Goal: Task Accomplishment & Management: Manage account settings

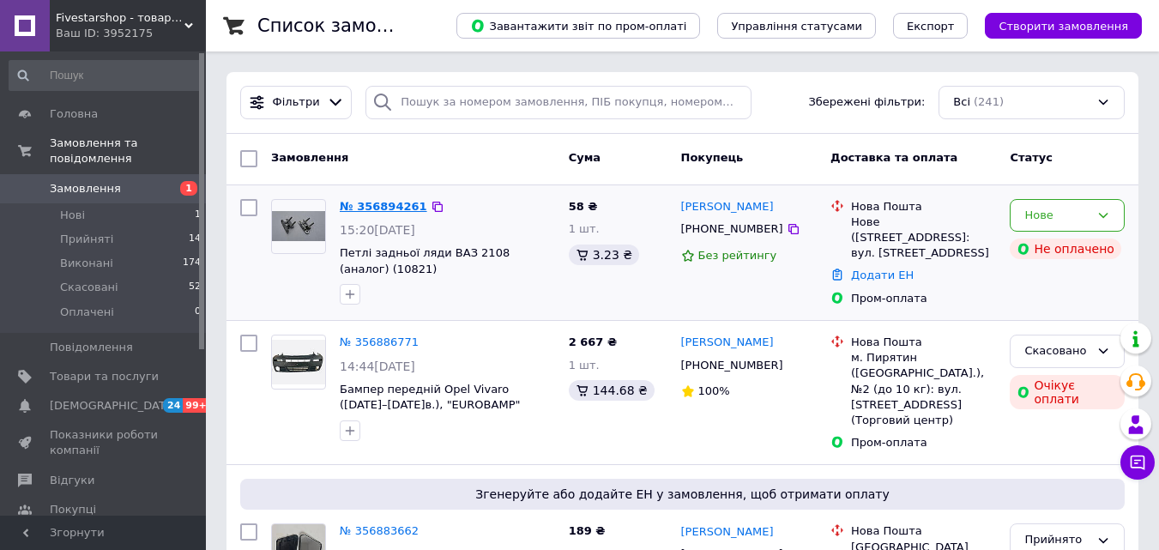
click at [379, 200] on link "№ 356894261" at bounding box center [384, 206] width 88 height 13
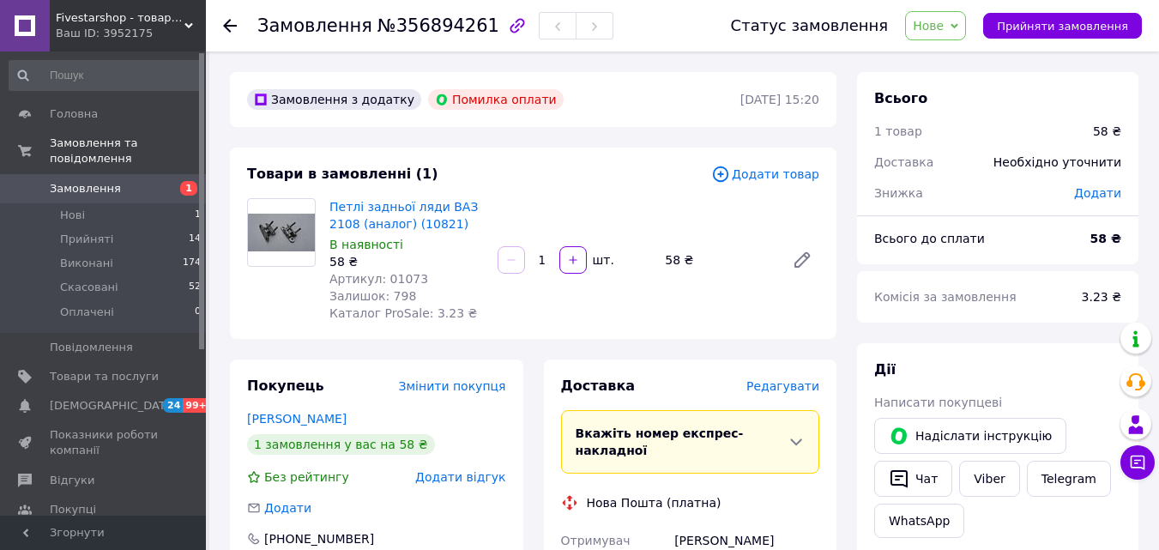
click at [400, 275] on span "Артикул: 01073" at bounding box center [378, 279] width 99 height 14
copy span "01073"
click at [798, 259] on icon at bounding box center [802, 260] width 21 height 21
click at [959, 33] on span "Нове" at bounding box center [935, 25] width 61 height 29
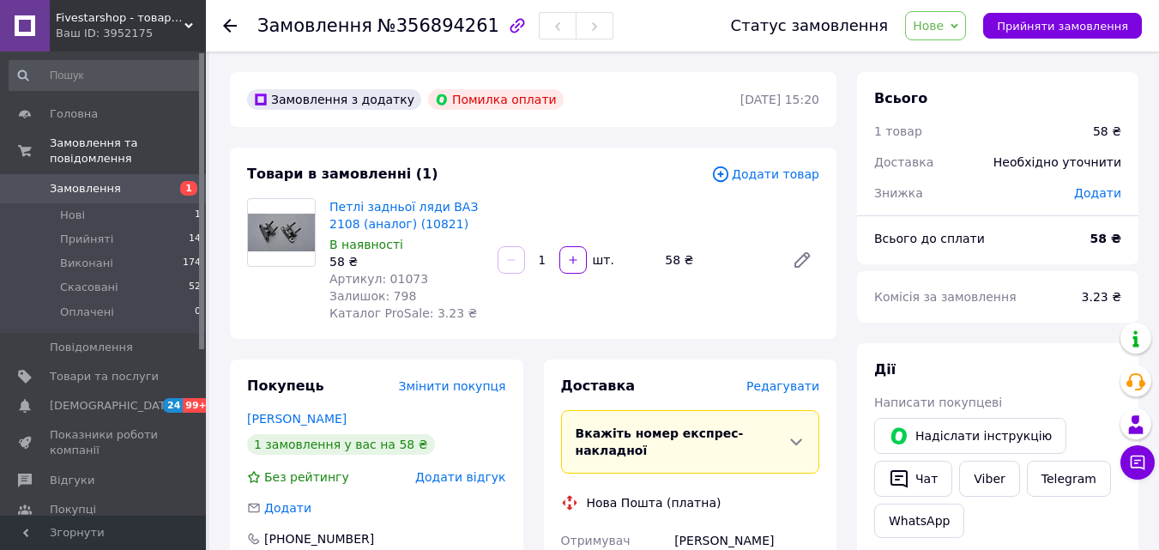
click at [774, 21] on div "Статус замовлення" at bounding box center [810, 25] width 158 height 17
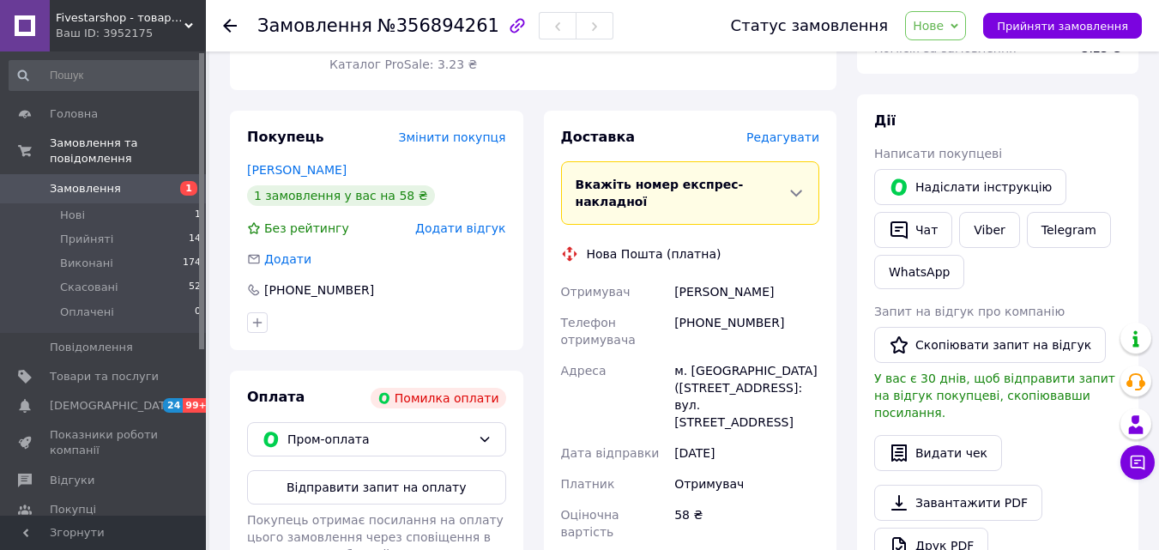
scroll to position [257, 0]
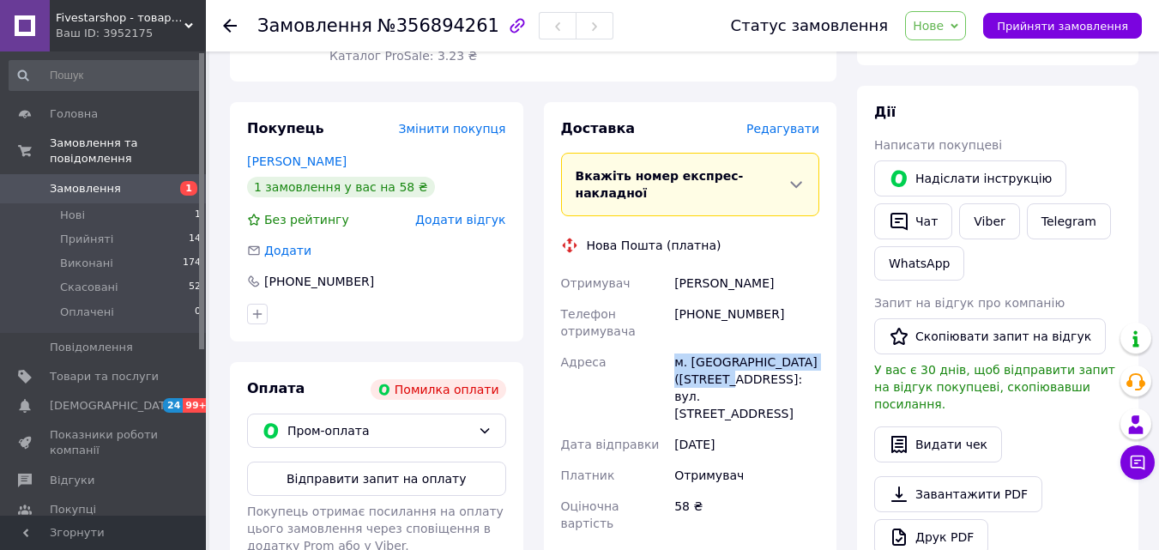
drag, startPoint x: 674, startPoint y: 346, endPoint x: 703, endPoint y: 365, distance: 34.7
click at [703, 365] on div "м. [GEOGRAPHIC_DATA] ([STREET_ADDRESS]: вул. [STREET_ADDRESS]" at bounding box center [747, 388] width 152 height 82
copy div "м. [GEOGRAPHIC_DATA] ([GEOGRAPHIC_DATA].),"
drag, startPoint x: 707, startPoint y: 360, endPoint x: 785, endPoint y: 377, distance: 79.9
click at [785, 377] on div "м. [GEOGRAPHIC_DATA] ([STREET_ADDRESS]: вул. [STREET_ADDRESS]" at bounding box center [747, 388] width 152 height 82
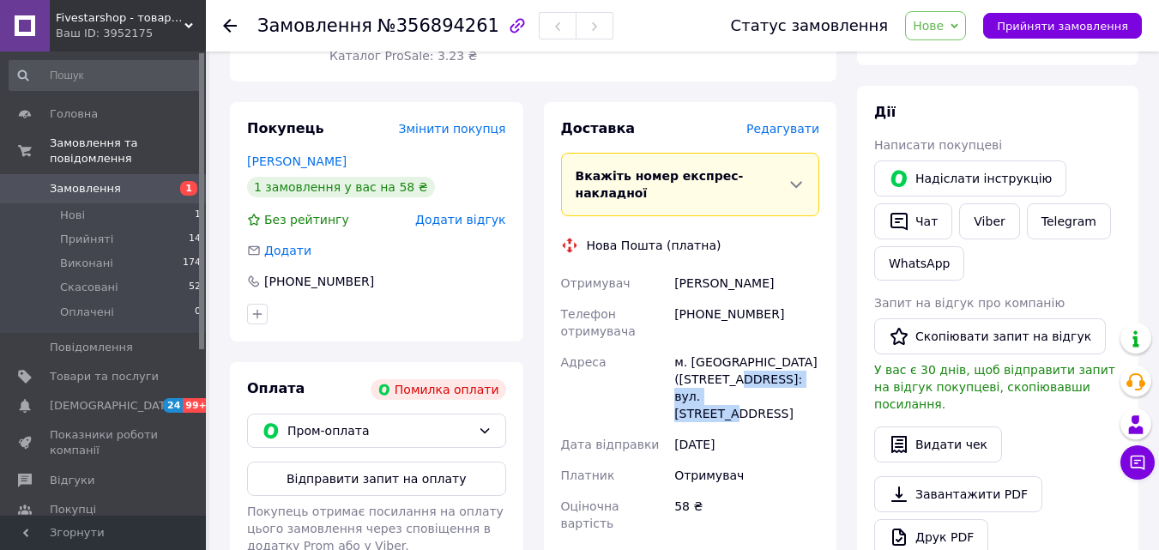
copy div "№1: вул. [STREET_ADDRESS]"
drag, startPoint x: 691, startPoint y: 267, endPoint x: 767, endPoint y: 266, distance: 75.5
click at [767, 268] on div "Отримувач [PERSON_NAME] Телефон отримувача [PHONE_NUMBER] Адреса м. [GEOGRAPHIC…" at bounding box center [691, 403] width 266 height 271
copy div "Отримувач [PERSON_NAME]"
drag, startPoint x: 775, startPoint y: 295, endPoint x: 703, endPoint y: 291, distance: 72.2
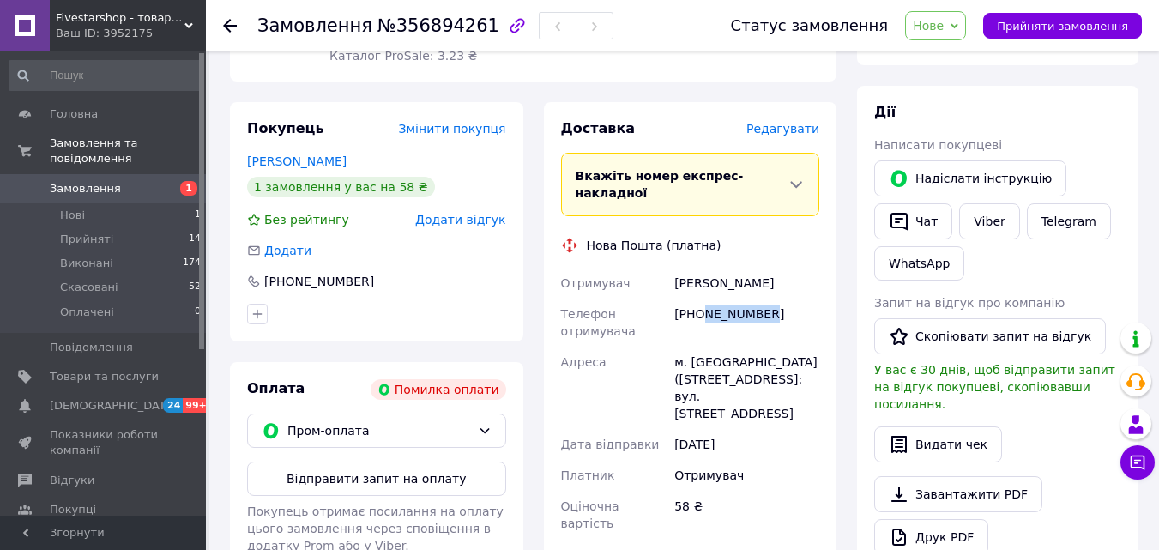
click at [703, 299] on div "[PHONE_NUMBER]" at bounding box center [747, 323] width 152 height 48
copy div "660335554"
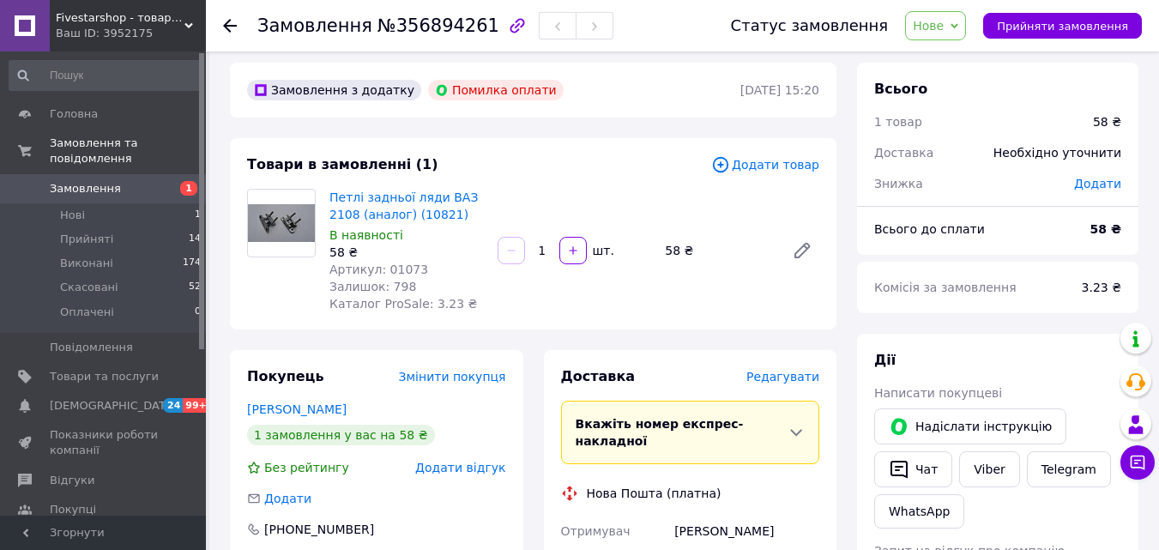
scroll to position [0, 0]
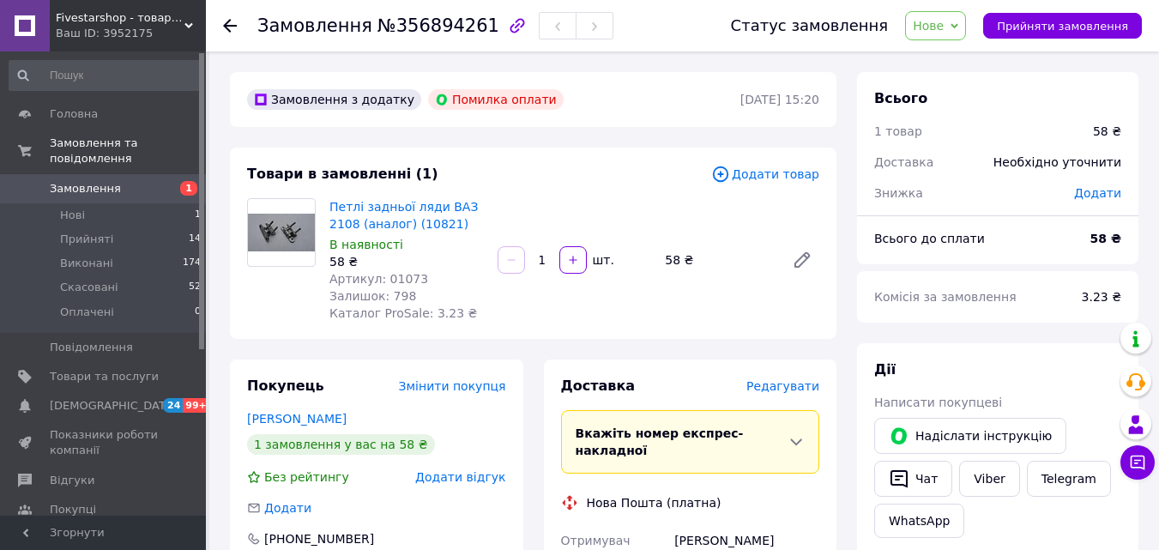
click at [944, 26] on span "Нове" at bounding box center [928, 26] width 31 height 14
drag, startPoint x: 956, startPoint y: 59, endPoint x: 641, endPoint y: 200, distance: 345.6
click at [956, 58] on li "Прийнято" at bounding box center [945, 60] width 79 height 26
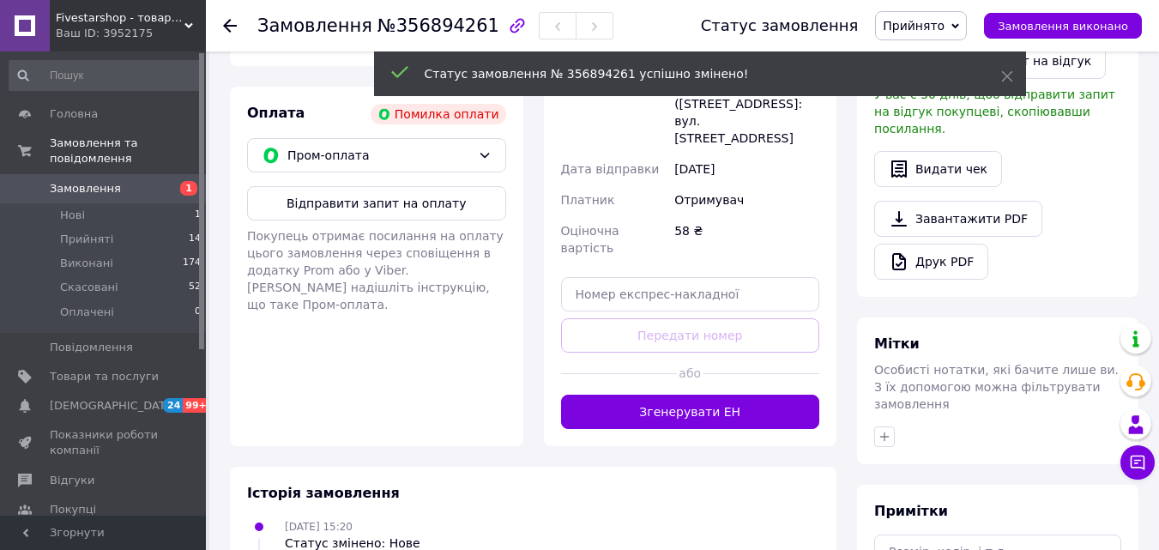
scroll to position [685, 0]
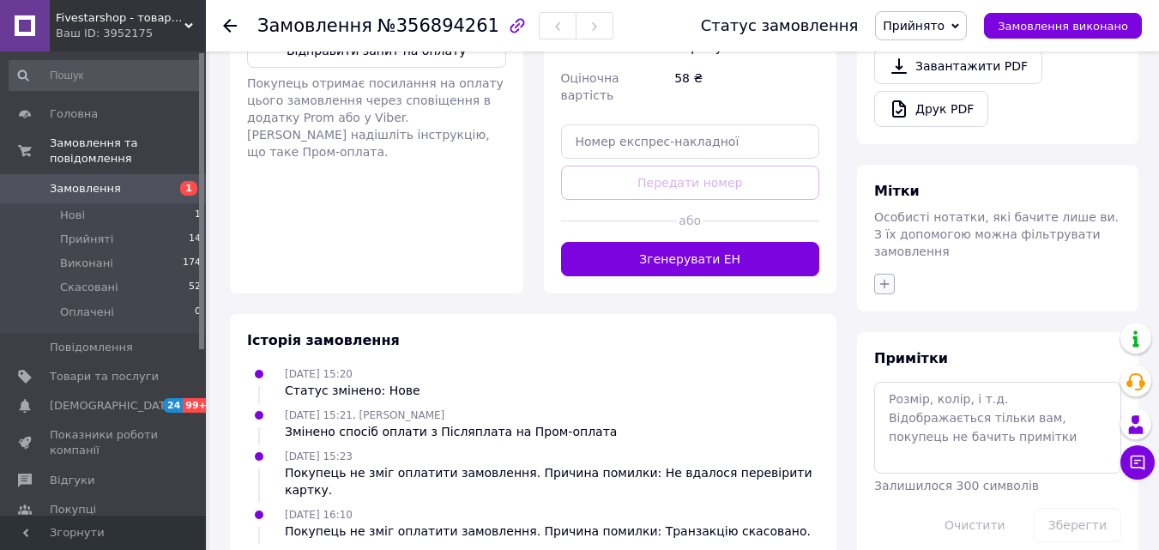
click at [883, 279] on icon "button" at bounding box center [884, 283] width 9 height 9
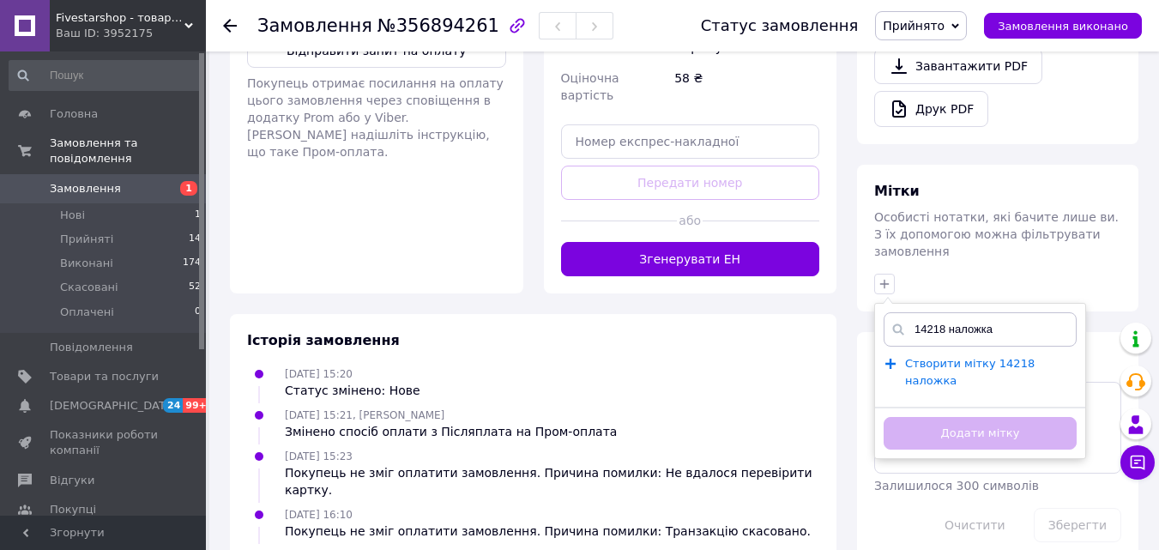
type input "14218 наложка"
click at [962, 357] on span "Створити мітку 14218 наложка" at bounding box center [970, 372] width 130 height 31
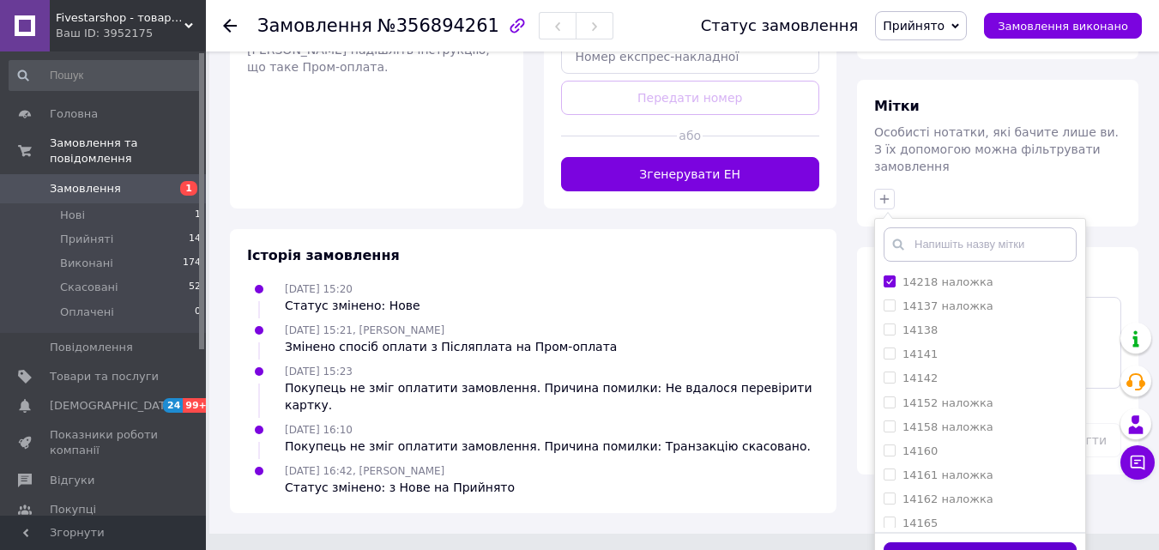
click at [970, 542] on button "Додати мітку" at bounding box center [980, 558] width 193 height 33
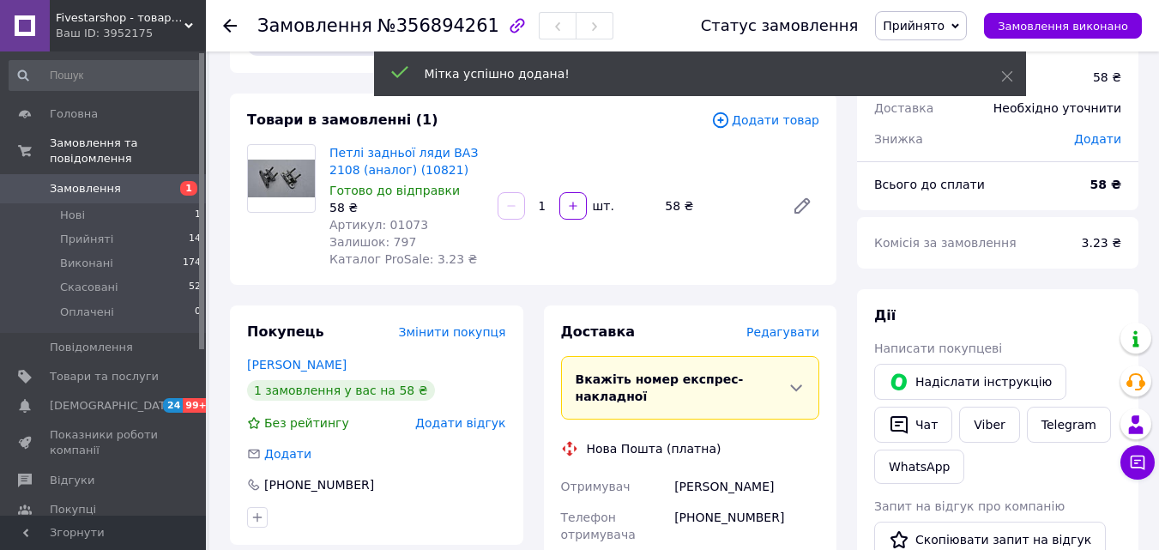
scroll to position [0, 0]
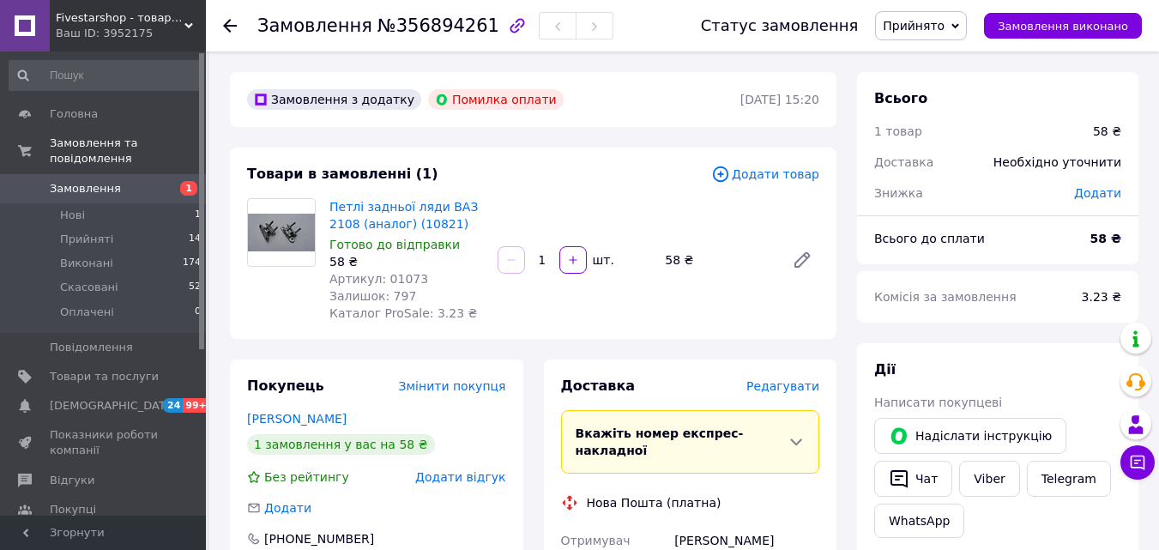
drag, startPoint x: 687, startPoint y: 310, endPoint x: 77, endPoint y: 167, distance: 626.3
click at [77, 181] on span "Замовлення" at bounding box center [85, 188] width 71 height 15
